Goal: Find specific page/section: Find specific page/section

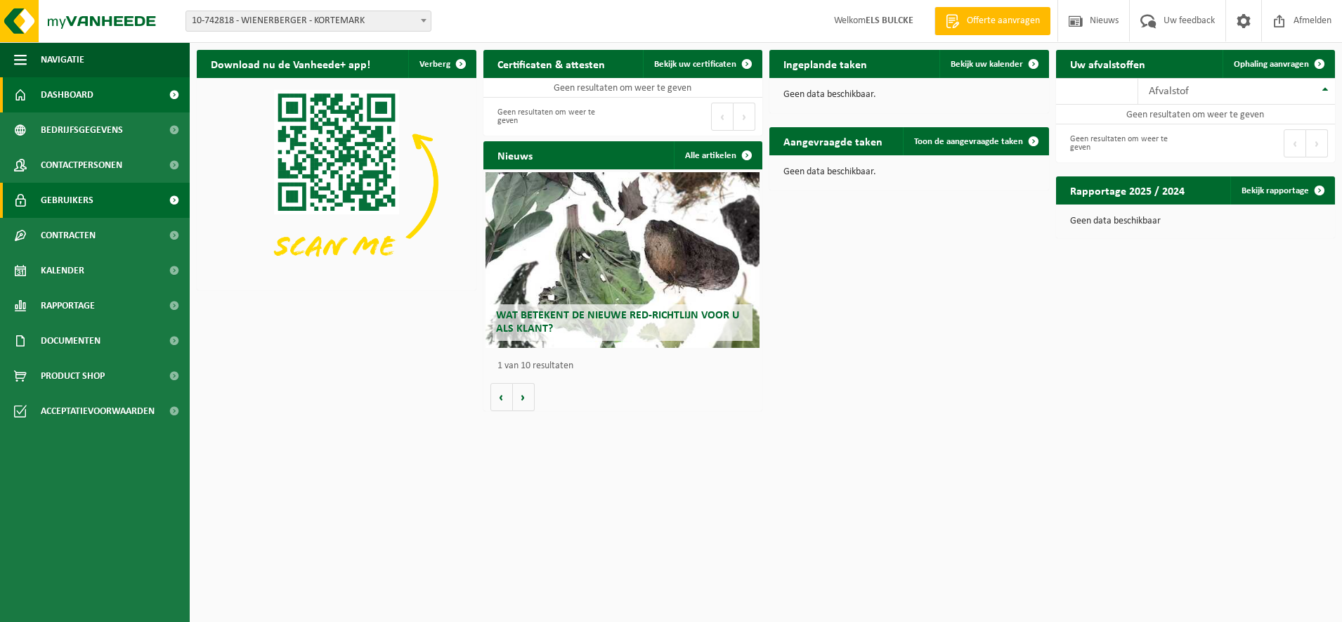
click at [53, 201] on span "Gebruikers" at bounding box center [67, 200] width 53 height 35
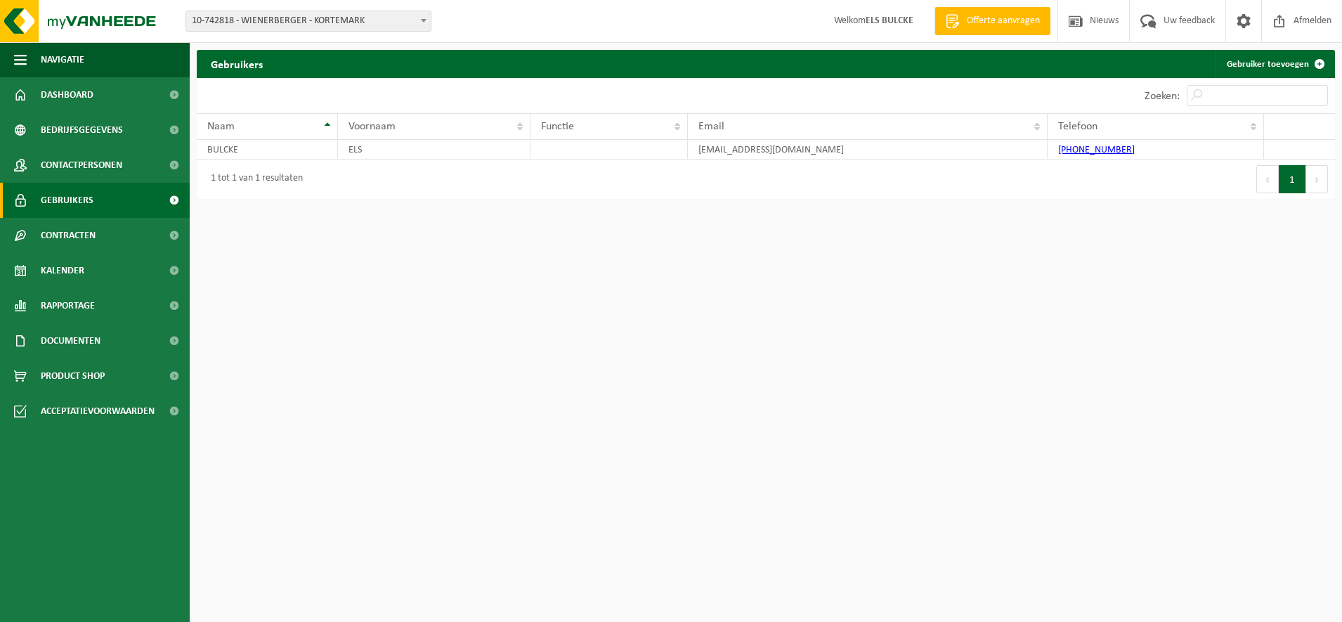
click at [422, 18] on span at bounding box center [424, 20] width 14 height 18
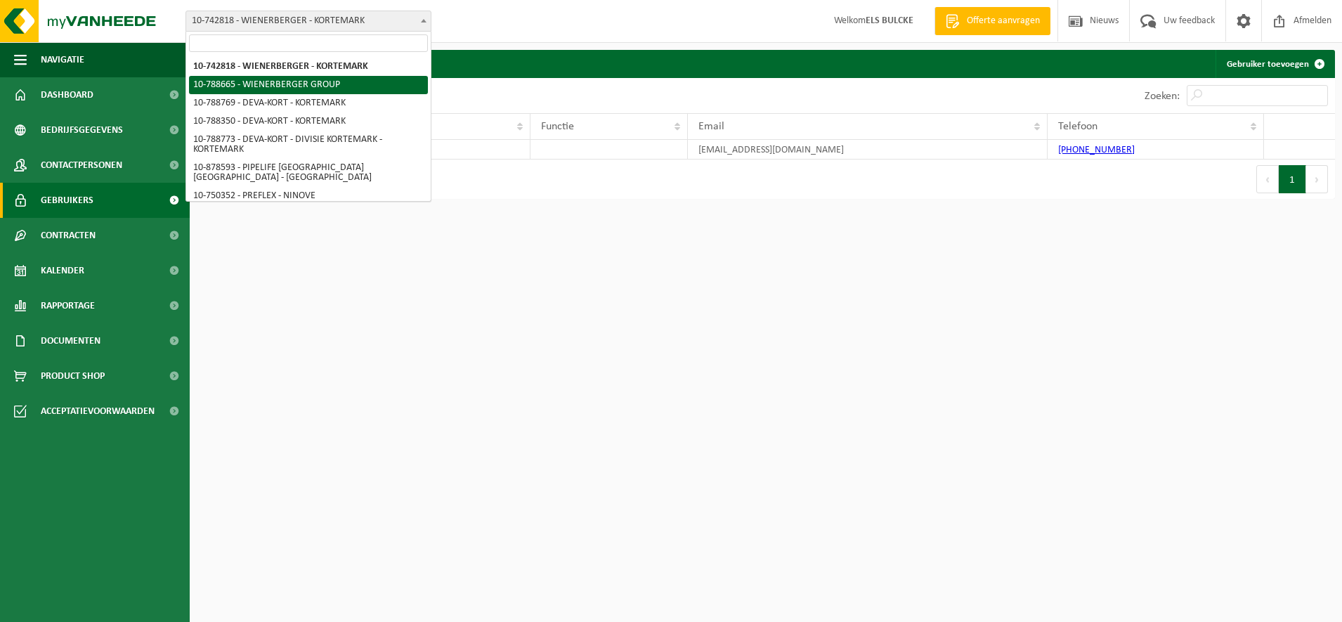
select select "29548"
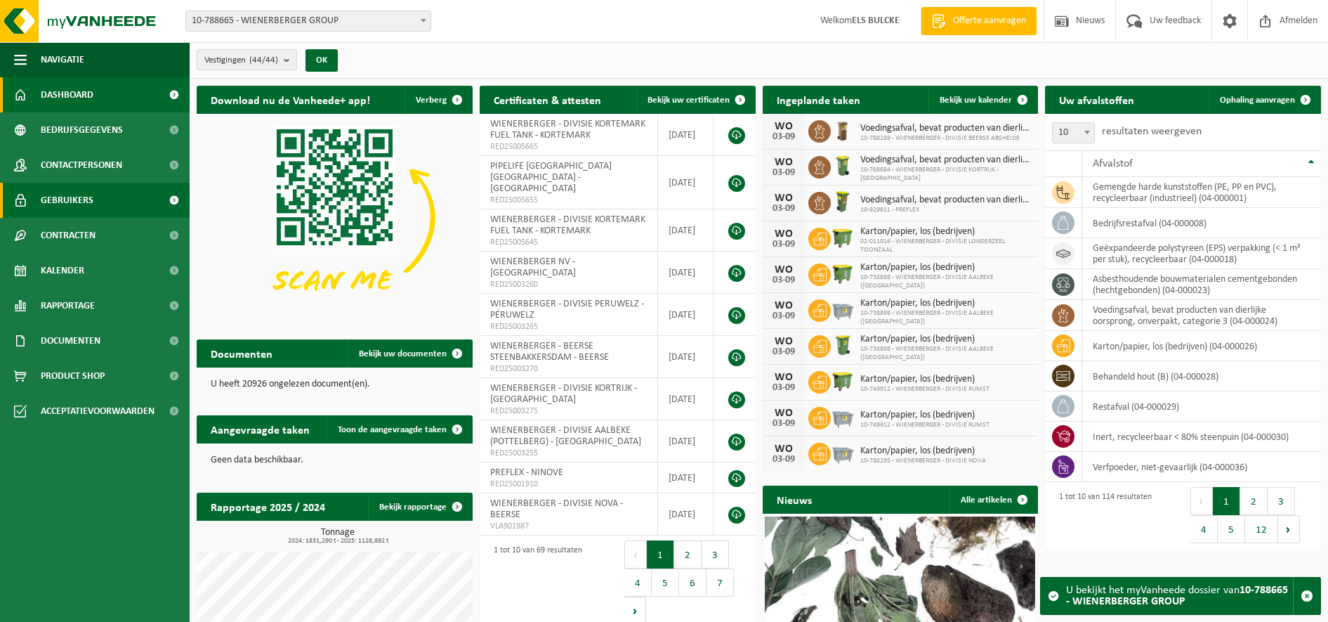
click at [72, 196] on span "Gebruikers" at bounding box center [67, 200] width 53 height 35
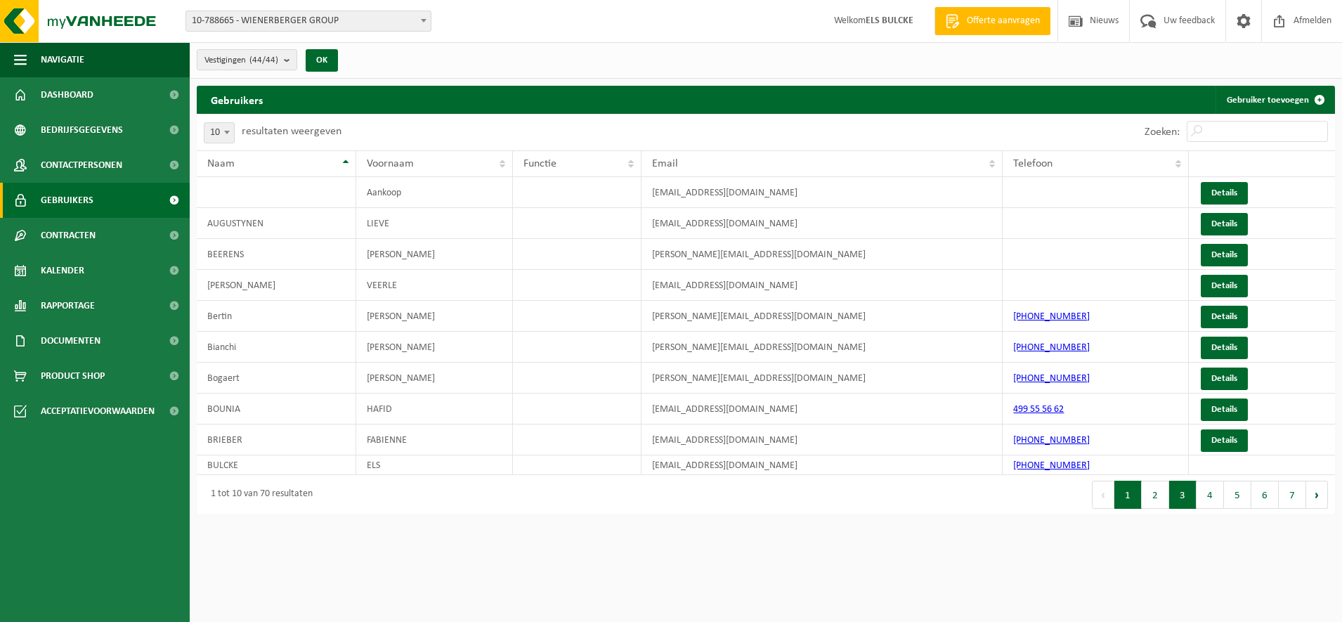
click at [1184, 499] on button "3" at bounding box center [1182, 494] width 27 height 28
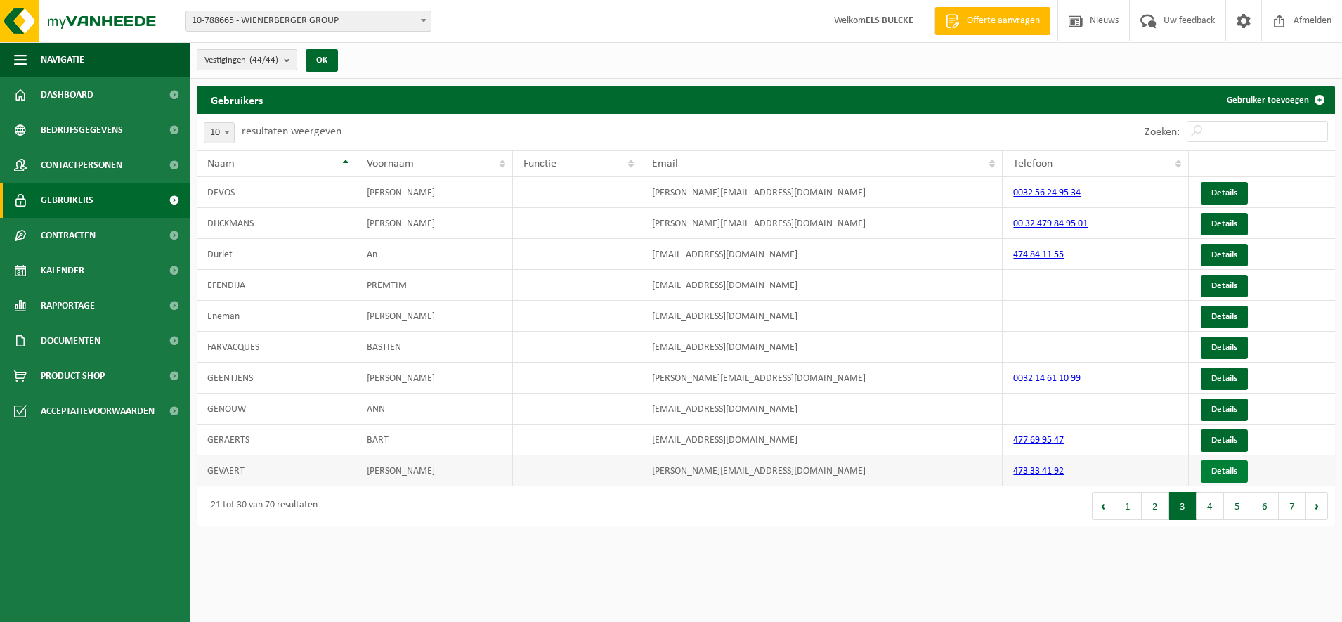
click at [1224, 473] on link "Details" at bounding box center [1223, 471] width 47 height 22
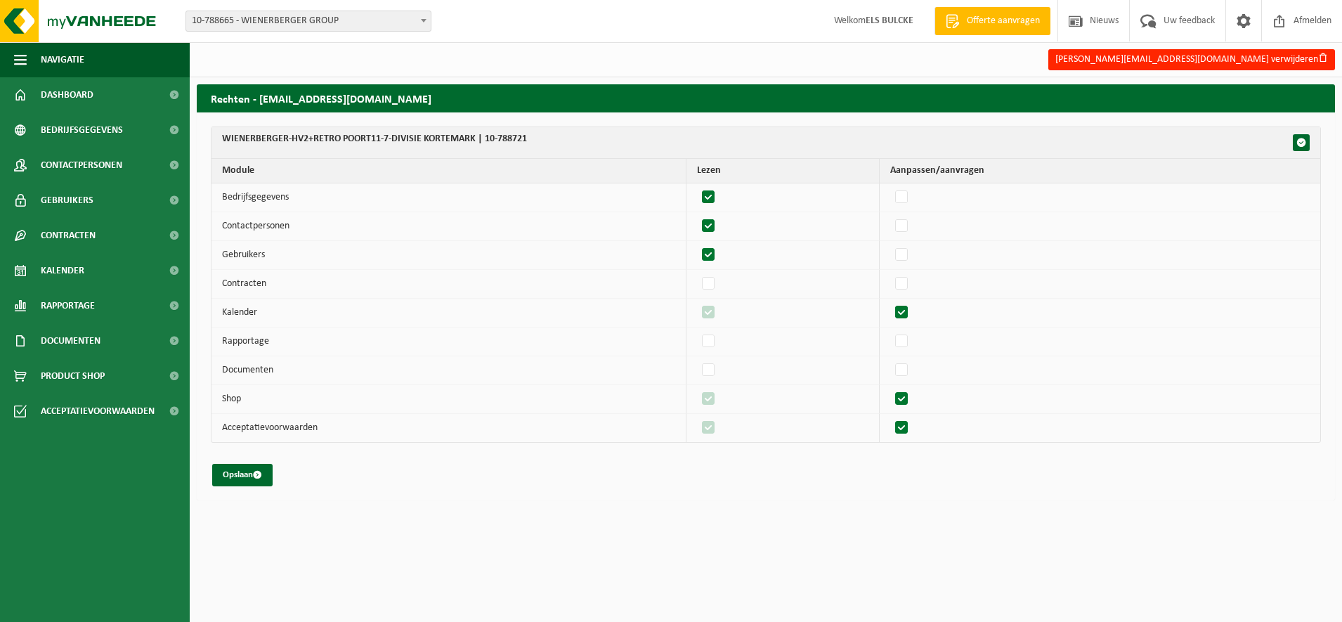
drag, startPoint x: 914, startPoint y: 535, endPoint x: 936, endPoint y: 84, distance: 451.5
click at [914, 535] on html "Vestiging: 10-742818 - WIENERBERGER - KORTEMARK 10-788665 - WIENERBERGER GROUP …" at bounding box center [671, 311] width 1342 height 622
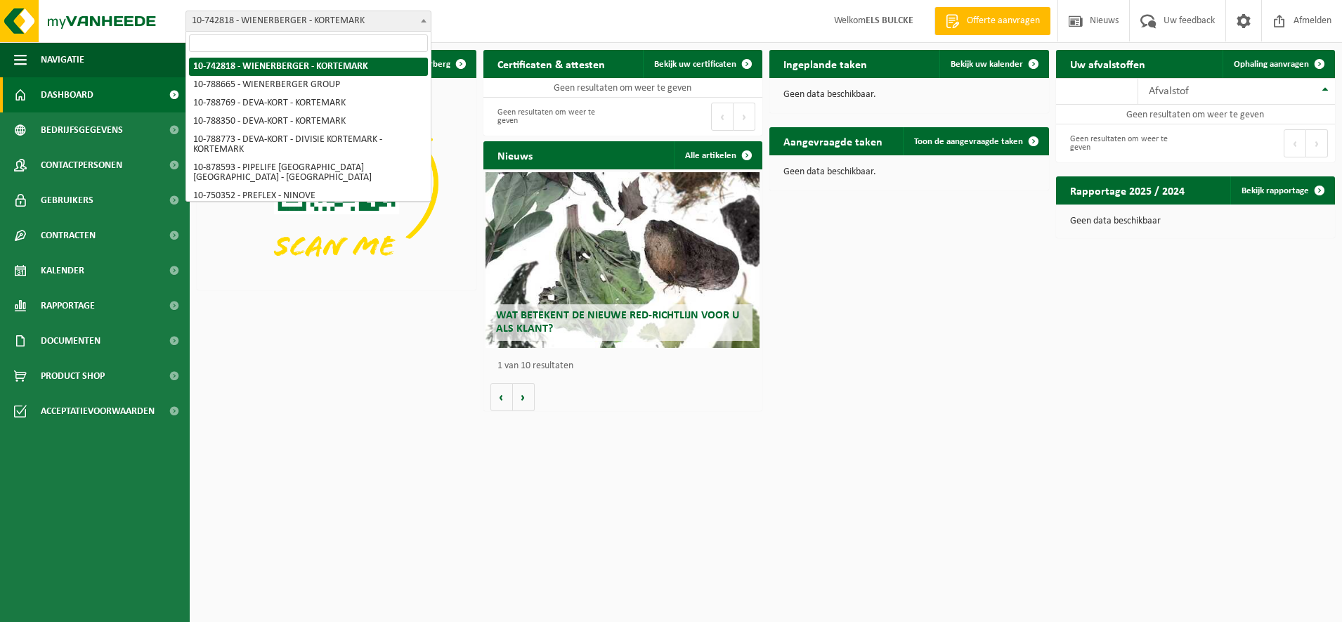
click at [420, 20] on span at bounding box center [424, 20] width 14 height 18
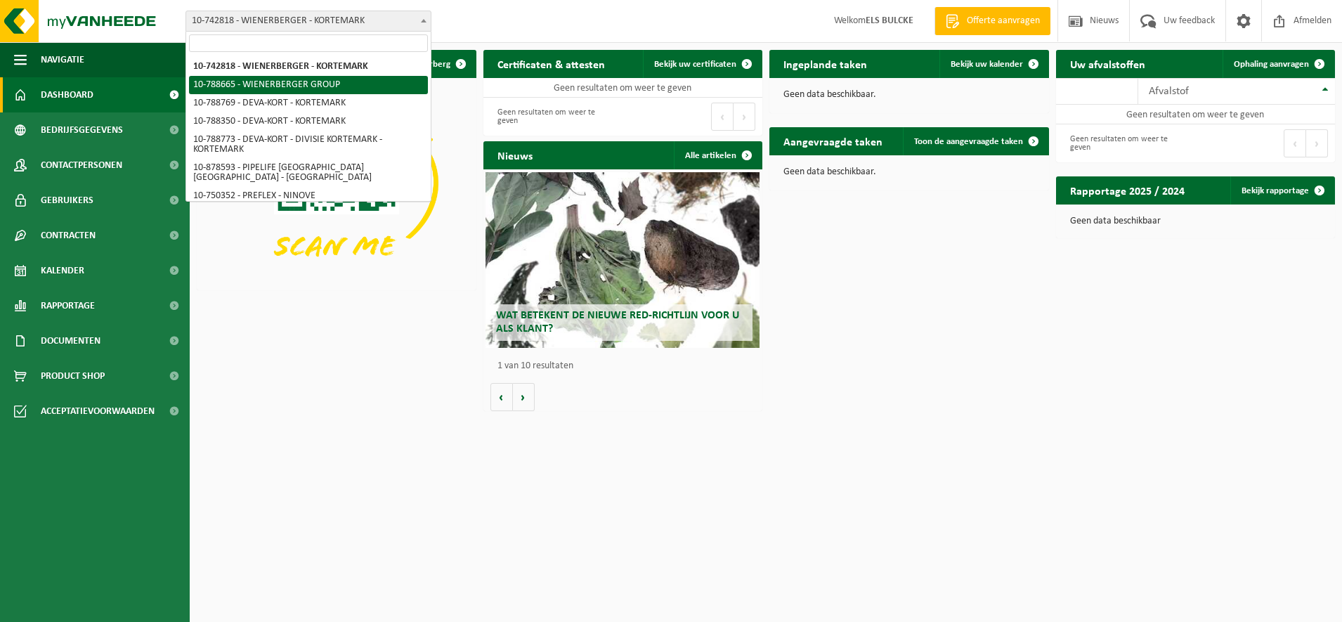
select select "29548"
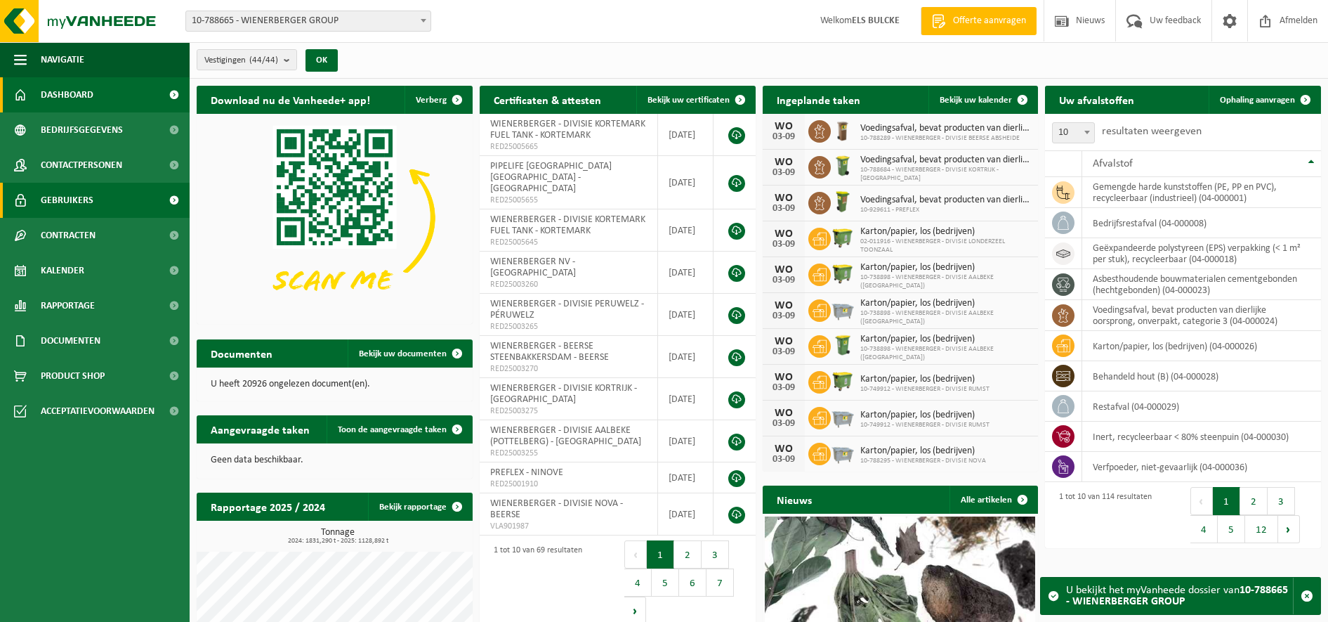
click at [74, 202] on span "Gebruikers" at bounding box center [67, 200] width 53 height 35
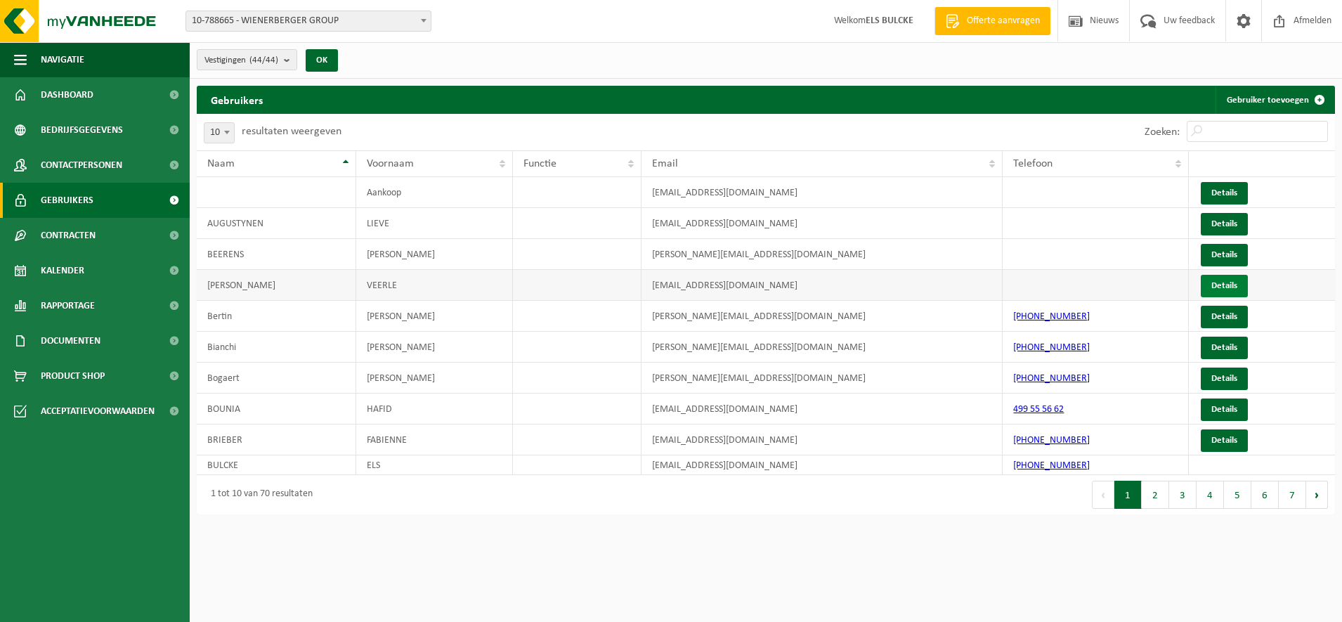
click at [1212, 280] on link "Details" at bounding box center [1223, 286] width 47 height 22
